Goal: Information Seeking & Learning: Learn about a topic

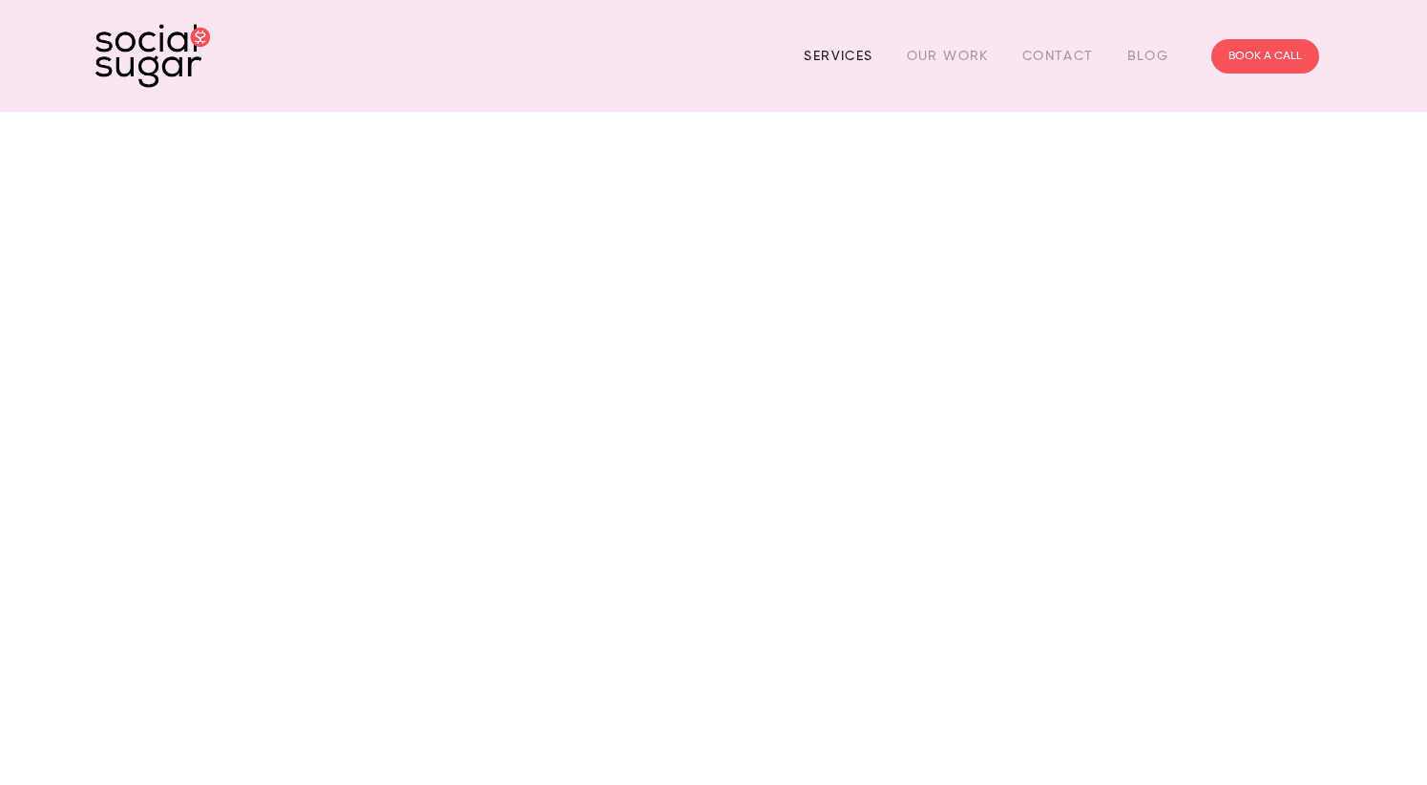
click at [831, 54] on link "Services" at bounding box center [838, 56] width 69 height 30
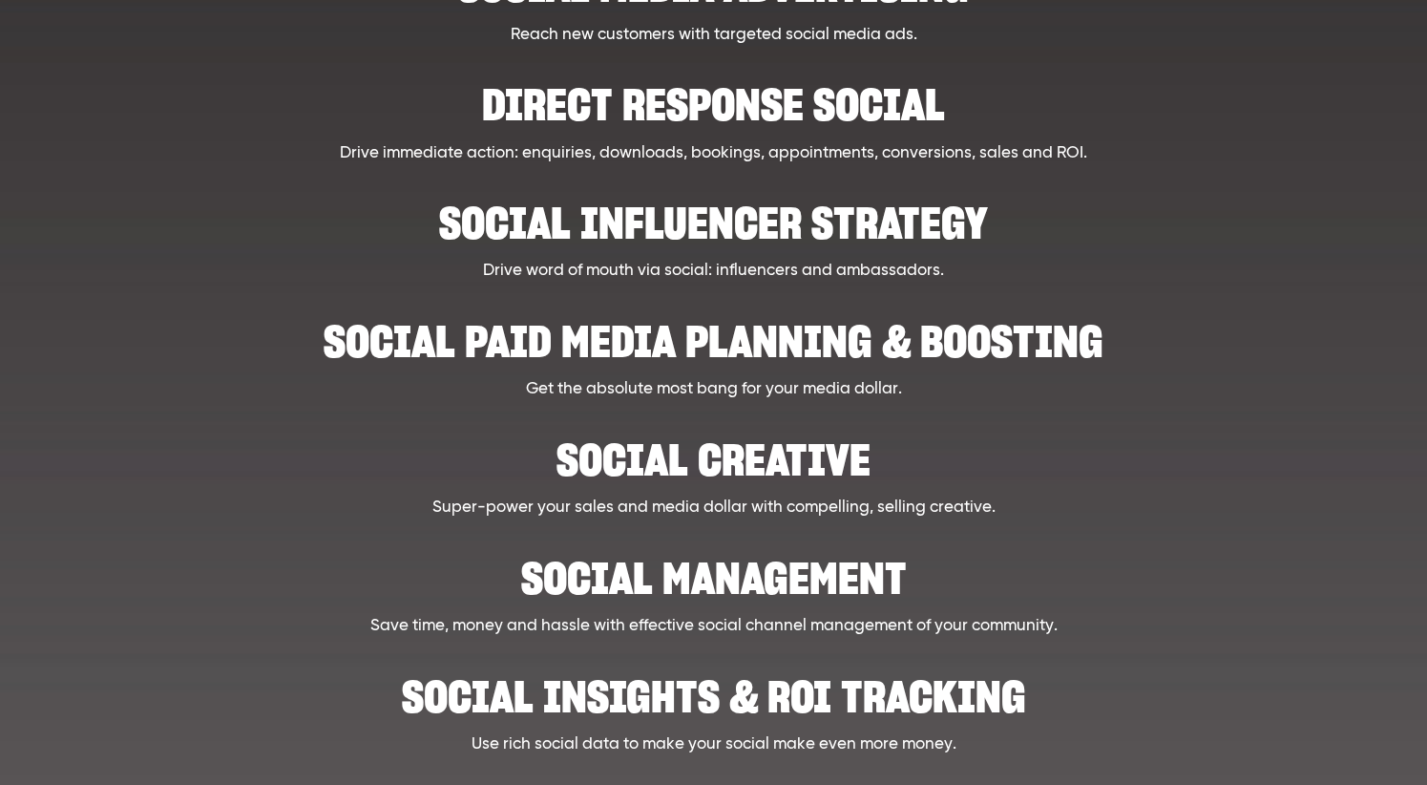
scroll to position [666, 0]
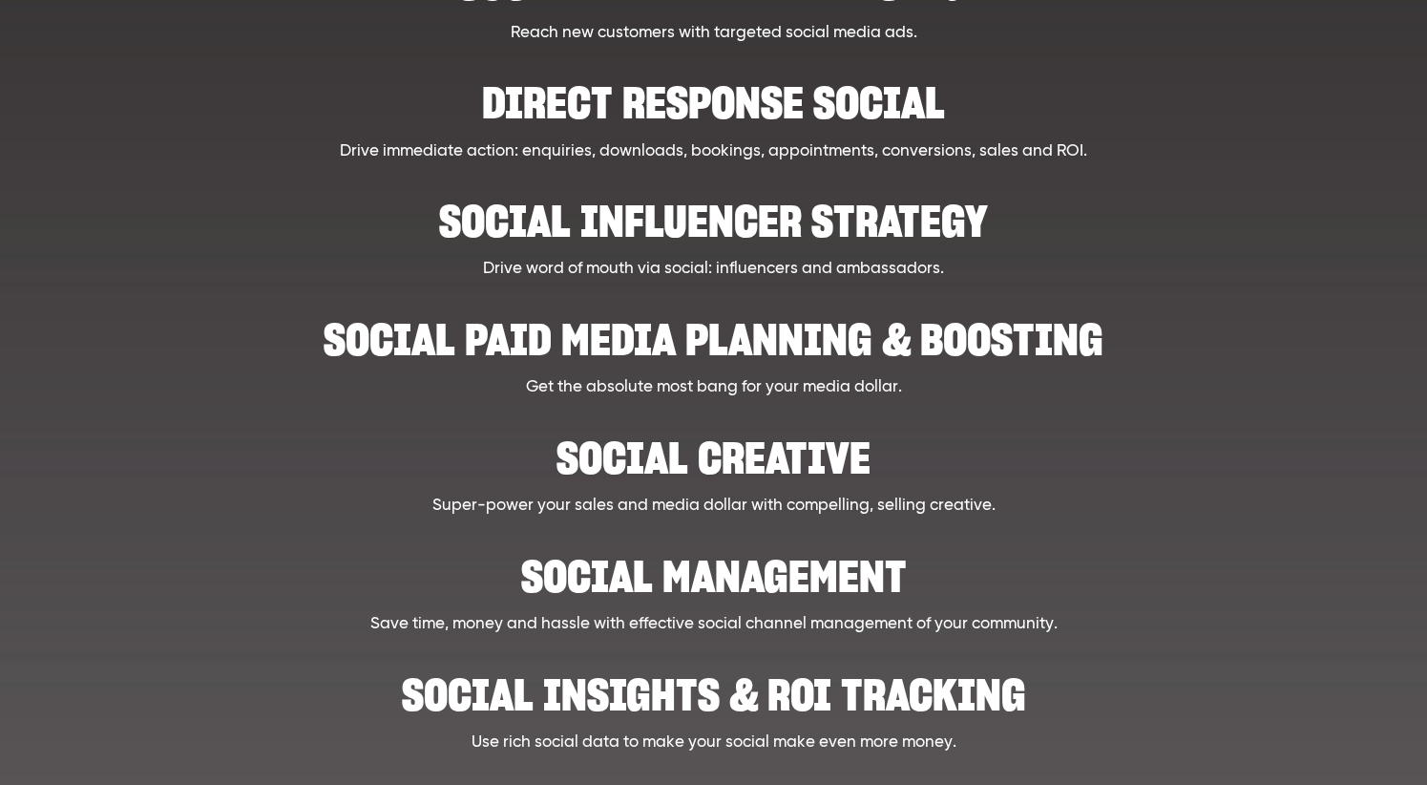
click at [577, 462] on h2 "Social creative" at bounding box center [713, 448] width 1067 height 58
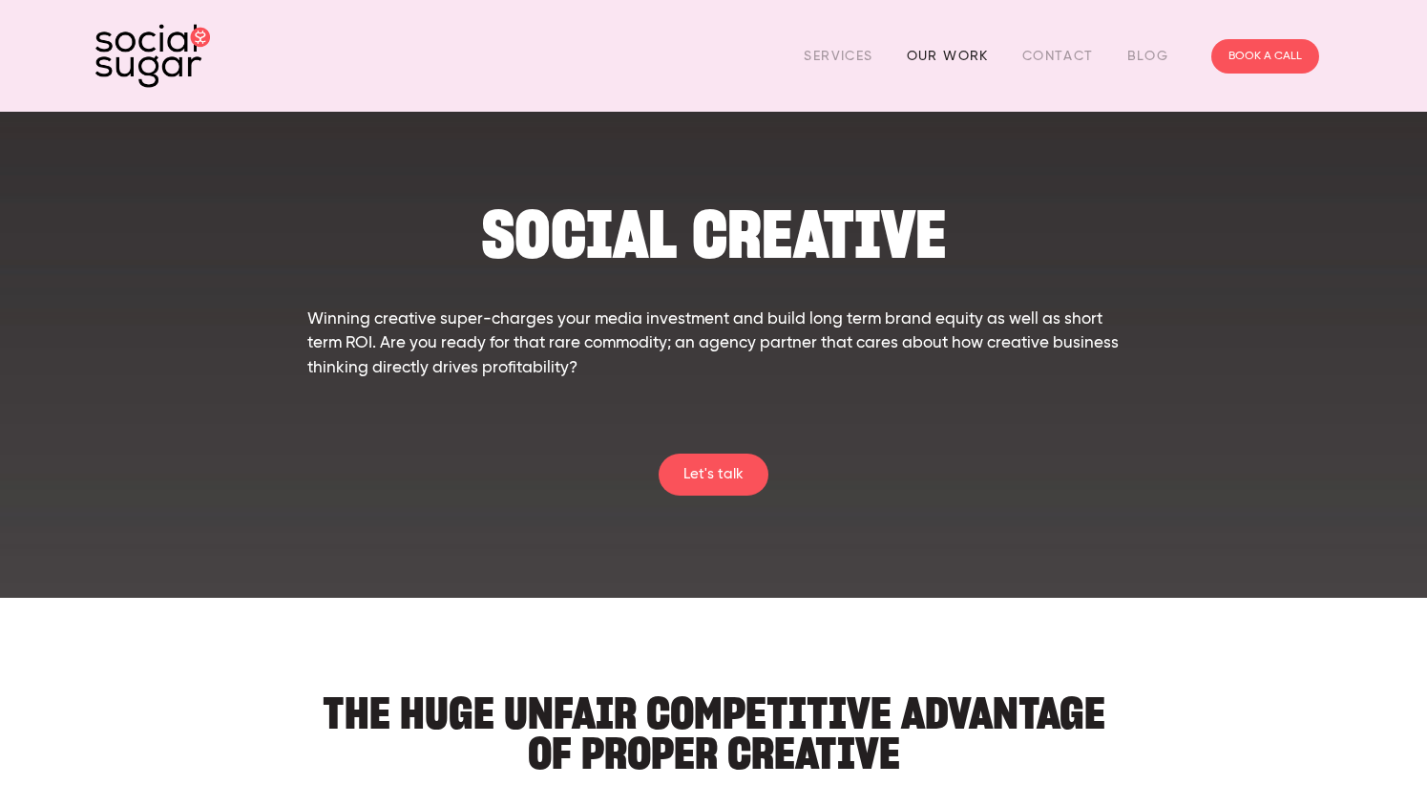
click at [936, 55] on link "Our Work" at bounding box center [948, 56] width 82 height 30
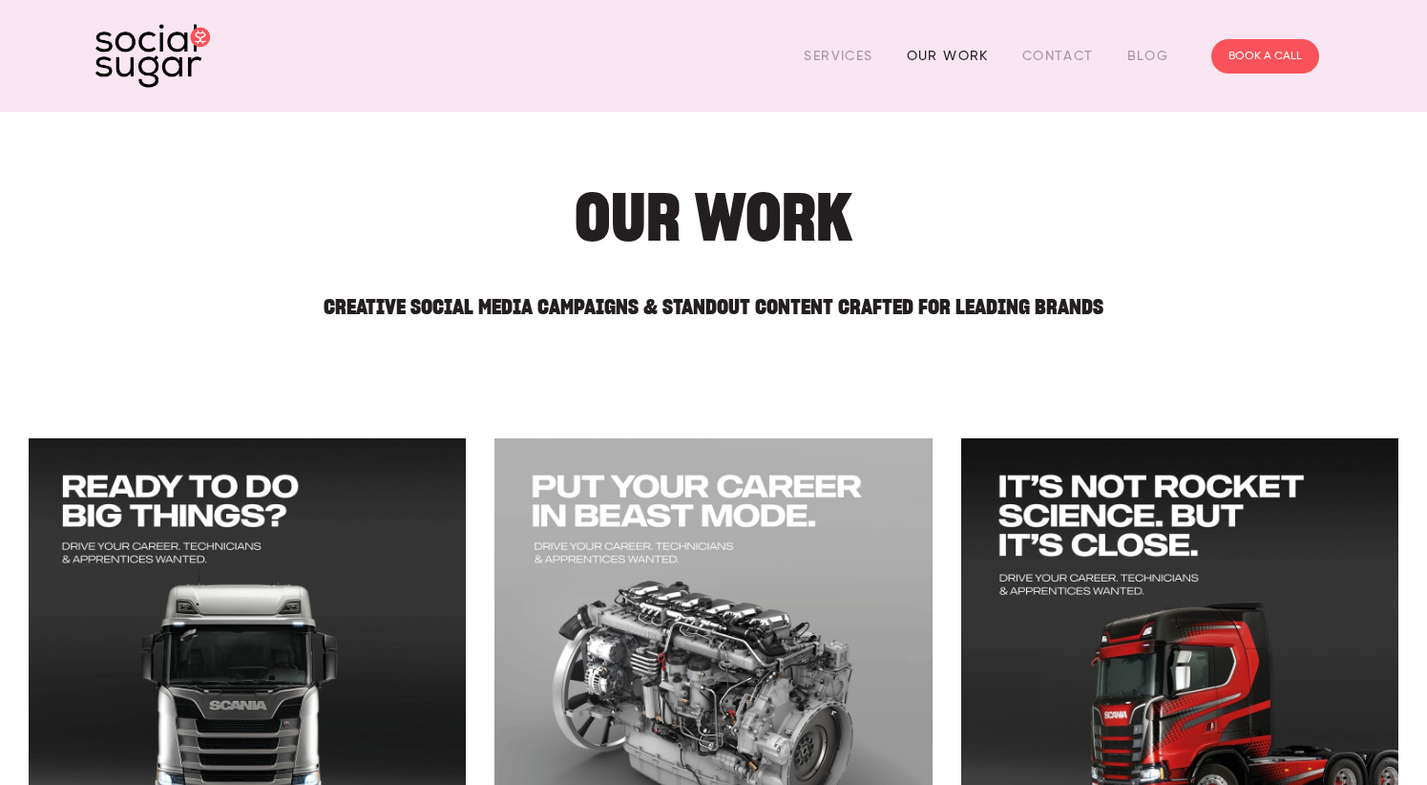
click at [940, 50] on link "Our Work" at bounding box center [948, 56] width 82 height 30
click at [835, 55] on link "Services" at bounding box center [838, 56] width 69 height 30
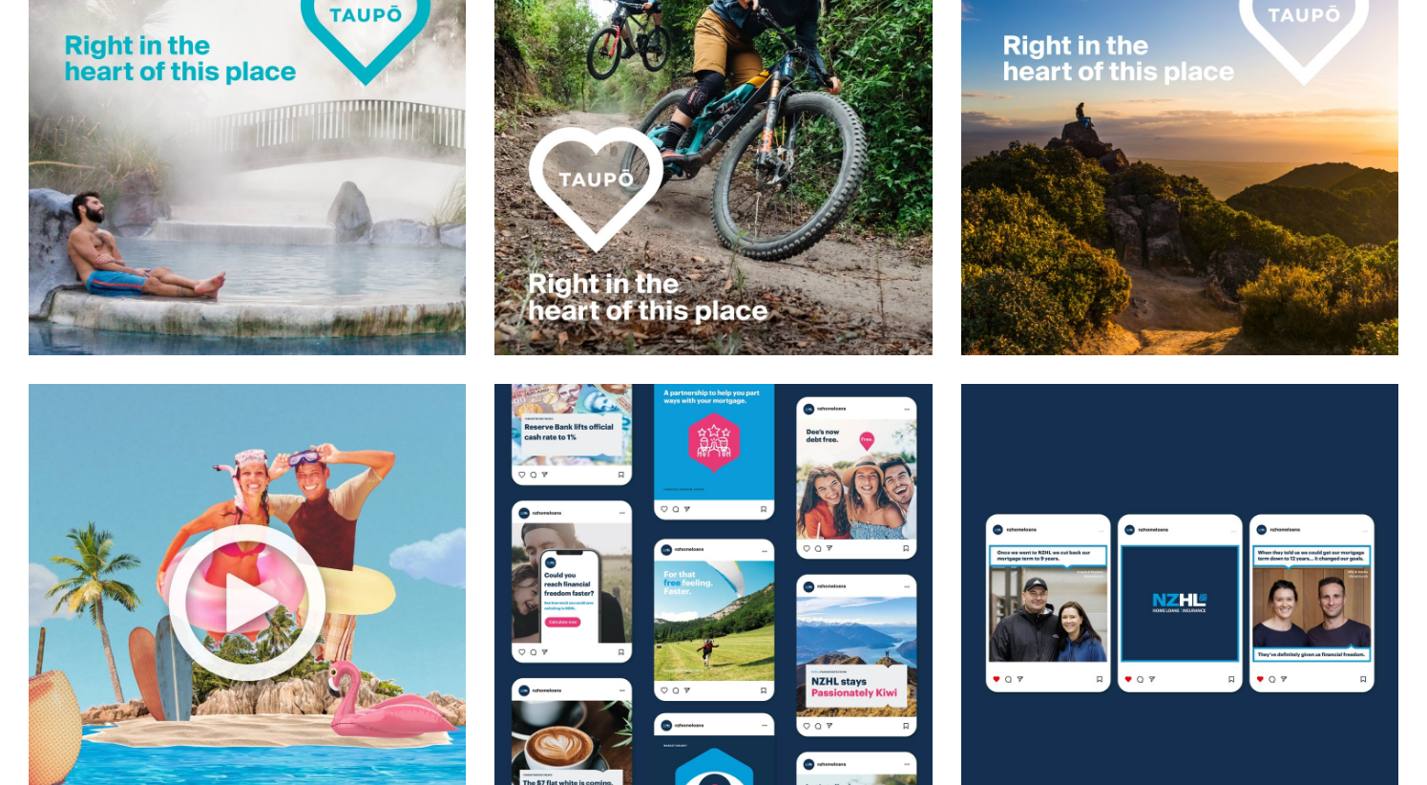
scroll to position [1183, 0]
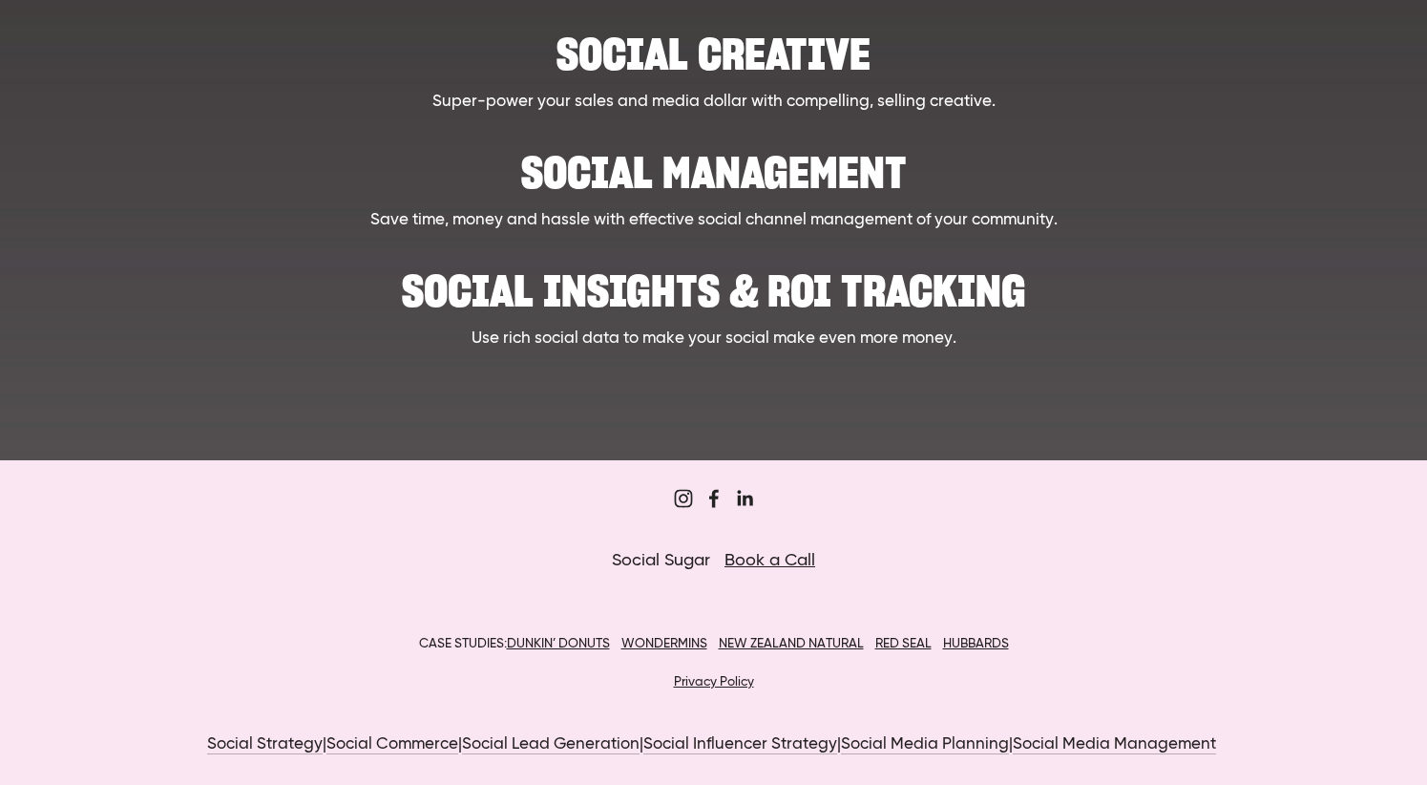
scroll to position [683, 0]
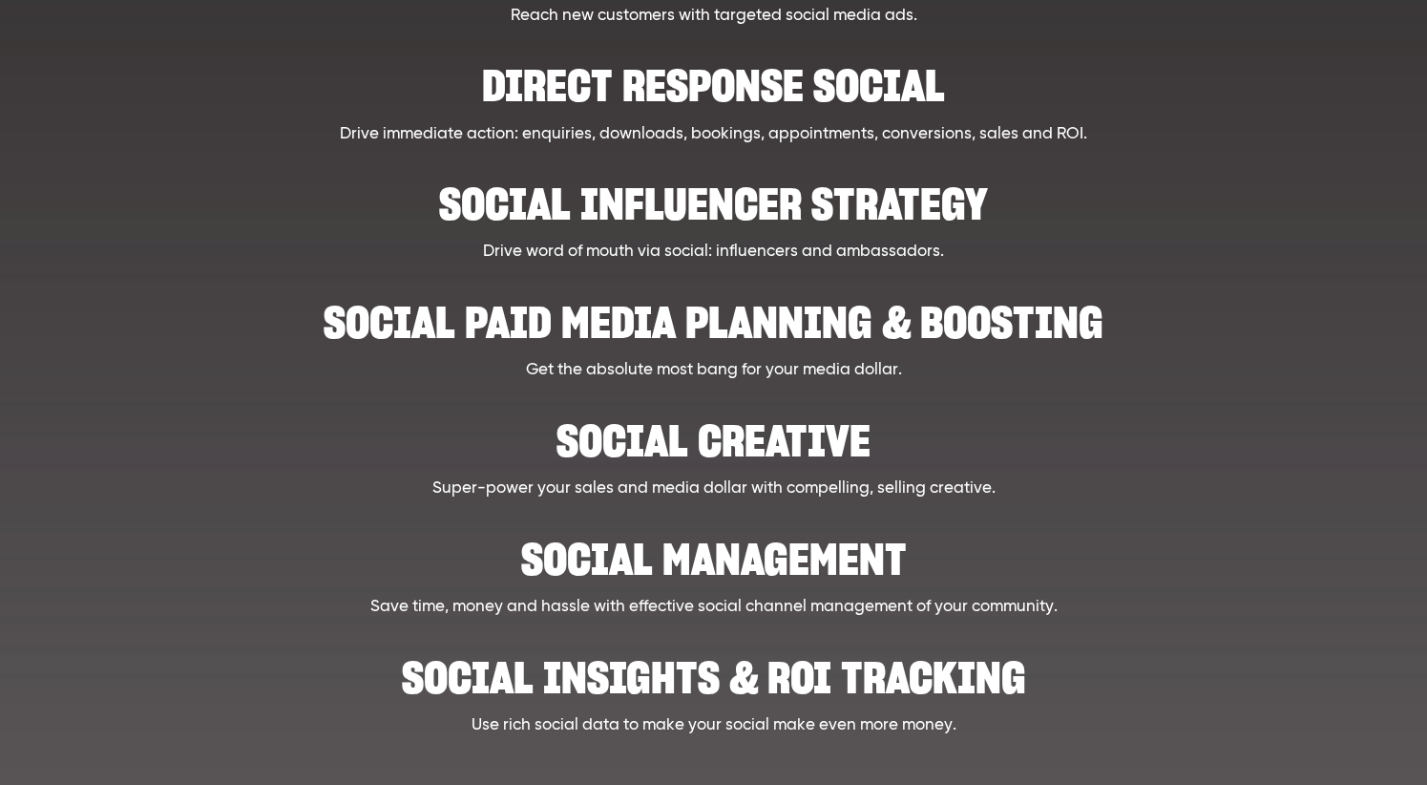
click at [683, 440] on h2 "Social creative" at bounding box center [713, 431] width 1067 height 58
